Goal: Navigation & Orientation: Find specific page/section

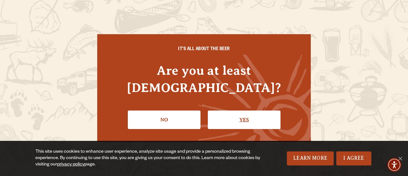
click at [247, 111] on link "Yes" at bounding box center [244, 119] width 73 height 19
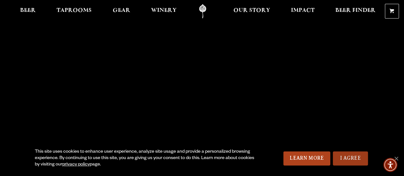
click at [354, 161] on link "I Agree" at bounding box center [349, 158] width 35 height 14
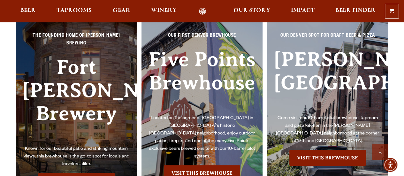
scroll to position [1404, 0]
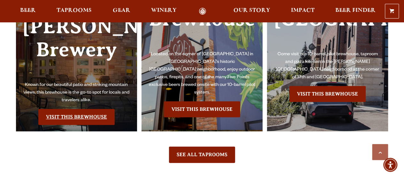
click at [73, 109] on link "Visit this Brewhouse" at bounding box center [76, 117] width 76 height 16
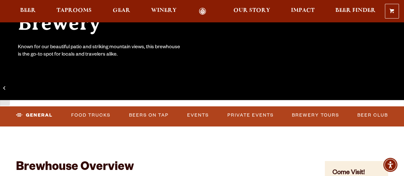
scroll to position [128, 0]
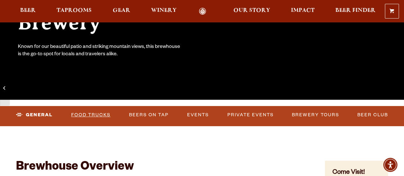
click at [113, 113] on link "Food Trucks" at bounding box center [91, 115] width 44 height 15
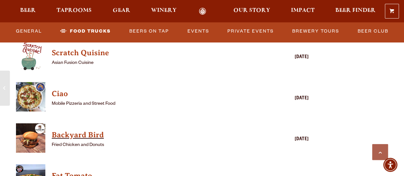
scroll to position [1755, 0]
